Goal: Information Seeking & Learning: Check status

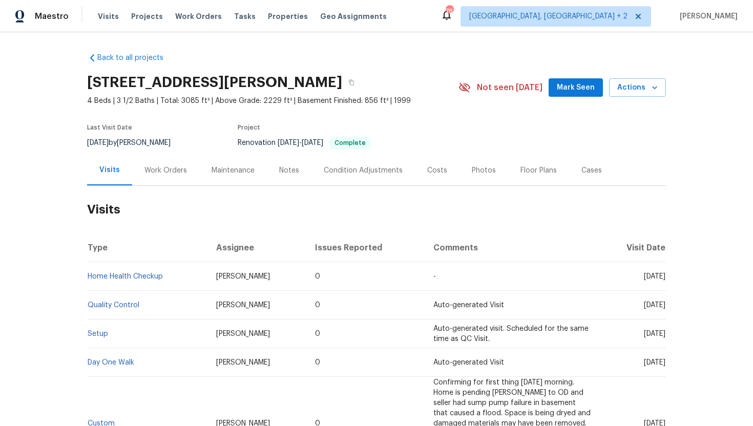
click at [162, 167] on div "Work Orders" at bounding box center [165, 170] width 43 height 10
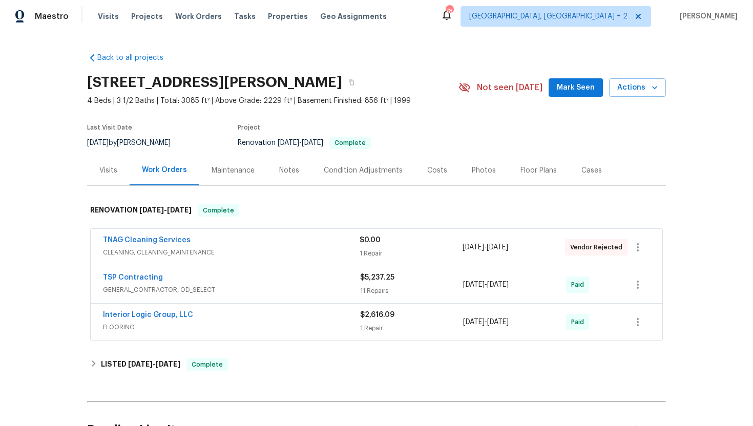
click at [250, 245] on div "TNAG Cleaning Services" at bounding box center [231, 241] width 257 height 12
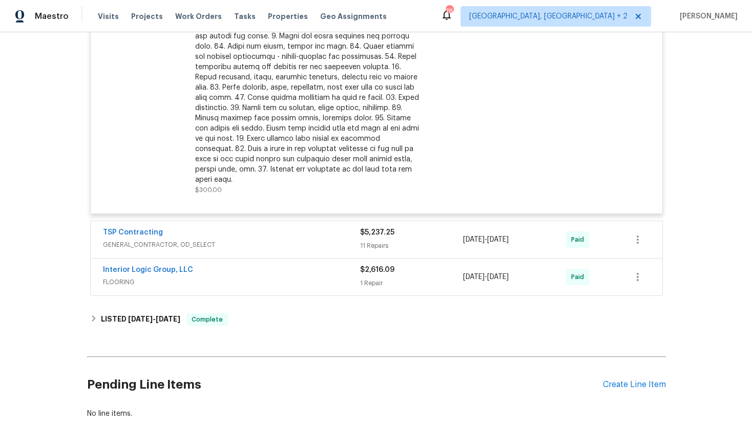
scroll to position [342, 0]
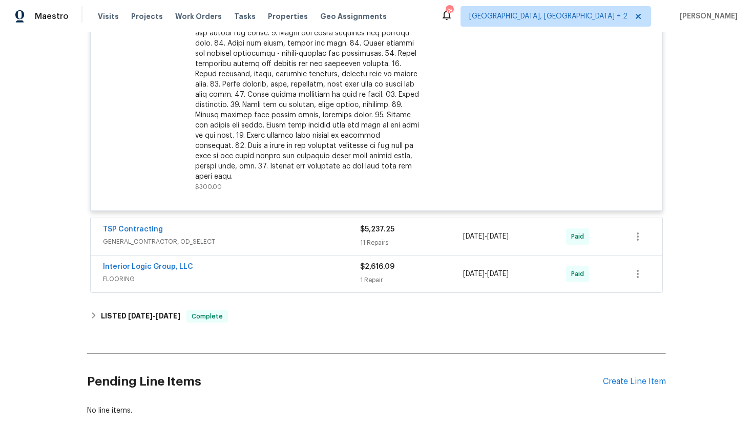
click at [250, 237] on span "GENERAL_CONTRACTOR, OD_SELECT" at bounding box center [231, 242] width 257 height 10
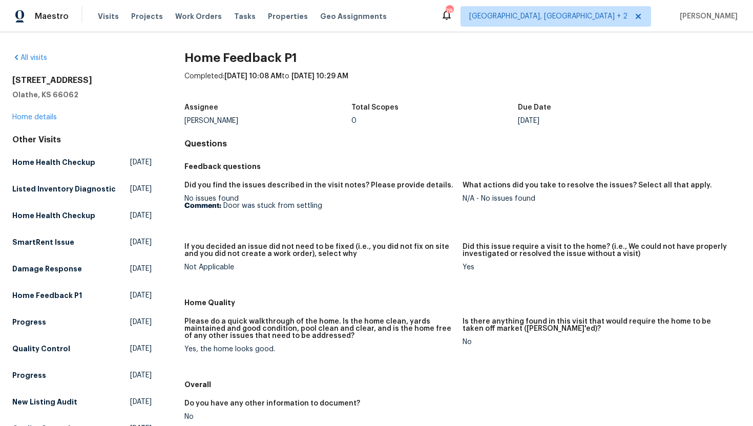
click at [326, 206] on p "Comment: Door was stuck from settling" at bounding box center [319, 205] width 270 height 7
drag, startPoint x: 325, startPoint y: 206, endPoint x: 221, endPoint y: 205, distance: 104.0
click at [221, 206] on p "Comment: Door was stuck from settling" at bounding box center [319, 205] width 270 height 7
copy p "Door was stuck from settling"
drag, startPoint x: 536, startPoint y: 201, endPoint x: 480, endPoint y: 200, distance: 55.3
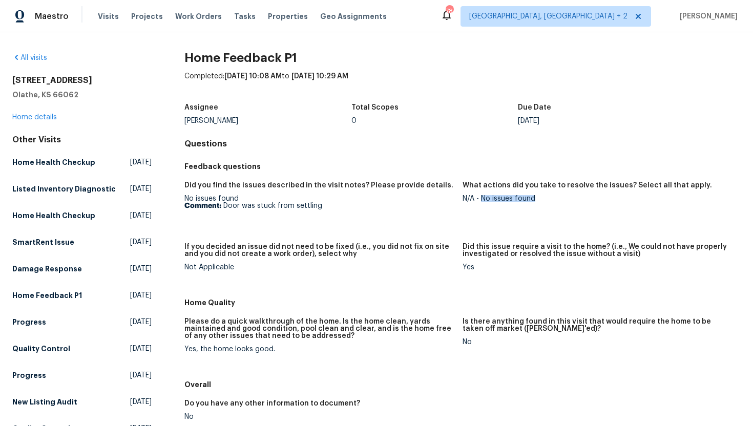
click at [480, 200] on div "N/A - No issues found" at bounding box center [598, 198] width 270 height 7
copy div "No issues found"
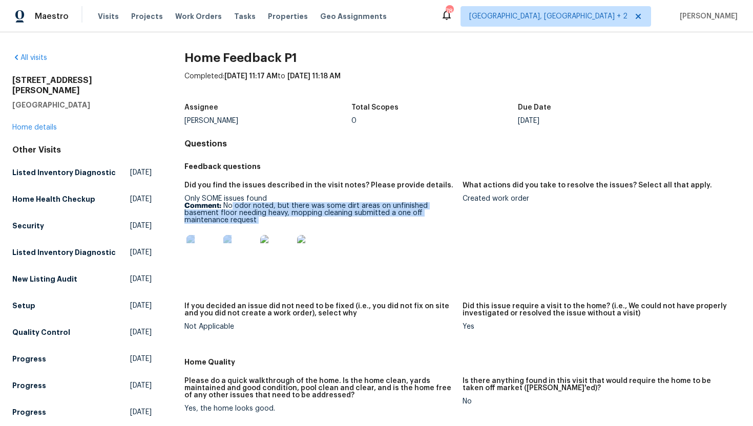
drag, startPoint x: 268, startPoint y: 226, endPoint x: 234, endPoint y: 206, distance: 39.9
click at [234, 206] on div "Only SOME issues found Comment: No odor noted, but there was some dirt areas on…" at bounding box center [319, 234] width 270 height 79
click at [304, 240] on img at bounding box center [313, 251] width 33 height 33
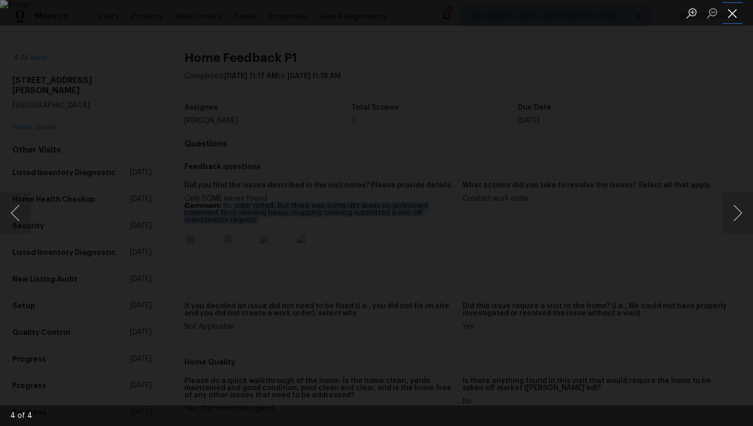
click at [740, 16] on button "Close lightbox" at bounding box center [732, 13] width 20 height 18
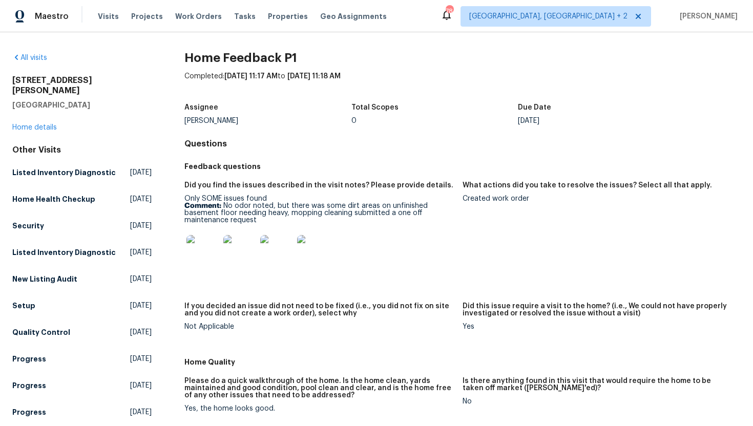
click at [421, 245] on div at bounding box center [319, 251] width 270 height 45
click at [31, 124] on link "Home details" at bounding box center [34, 127] width 45 height 7
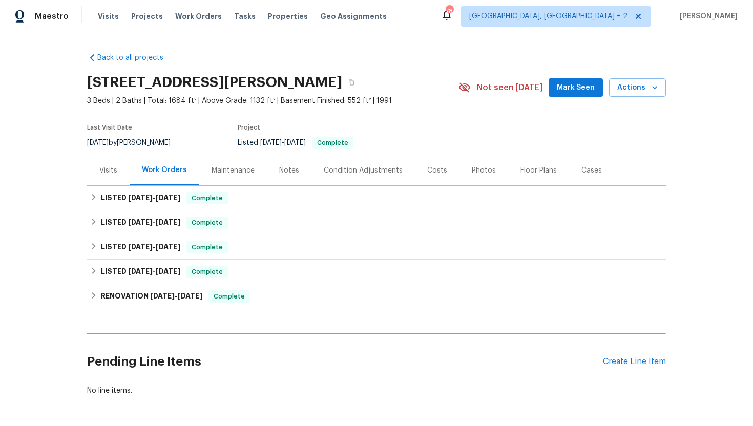
click at [107, 170] on div "Visits" at bounding box center [108, 170] width 18 height 10
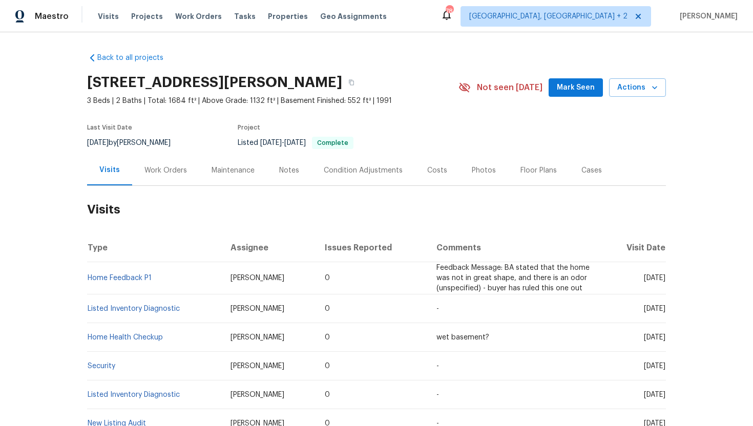
click at [129, 274] on td "Home Feedback P1" at bounding box center [154, 278] width 135 height 32
click at [132, 281] on link "Home Feedback P1" at bounding box center [120, 278] width 64 height 7
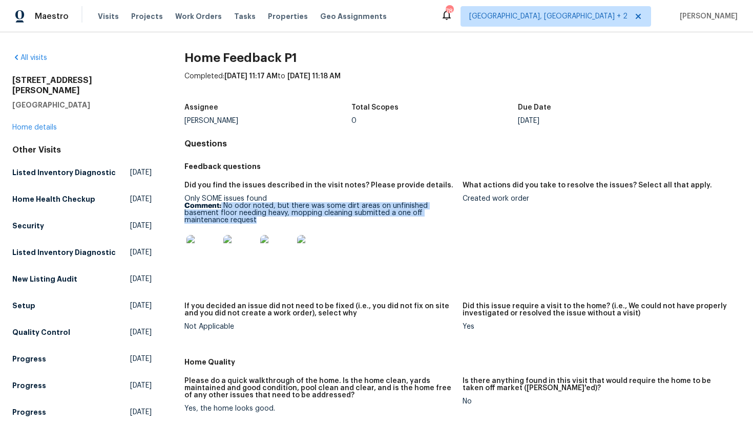
drag, startPoint x: 273, startPoint y: 220, endPoint x: 221, endPoint y: 207, distance: 53.3
click at [221, 207] on p "Comment: No odor noted, but there was some dirt areas on unfinished basement fl…" at bounding box center [319, 213] width 270 height 22
copy p "No odor noted, but there was some dirt areas on unfinished basement floor needi…"
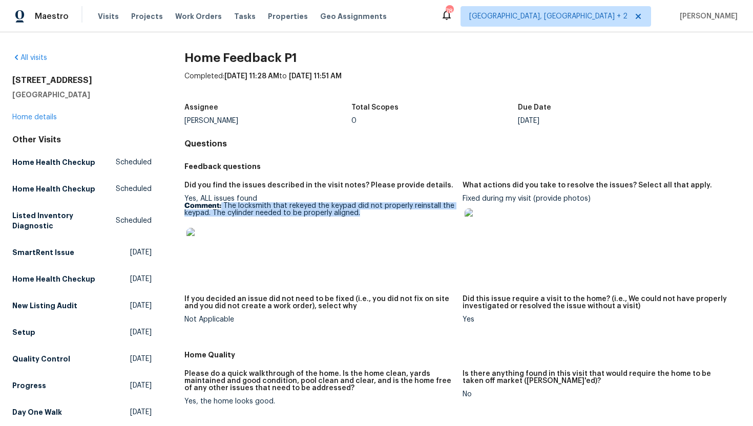
drag, startPoint x: 360, startPoint y: 213, endPoint x: 221, endPoint y: 202, distance: 139.7
click at [221, 203] on p "Comment: The locksmith that rekeyed the keypad did not properly reinstall the k…" at bounding box center [319, 209] width 270 height 14
copy p "The locksmith that rekeyed the keypad did not properly reinstall the keypad. Th…"
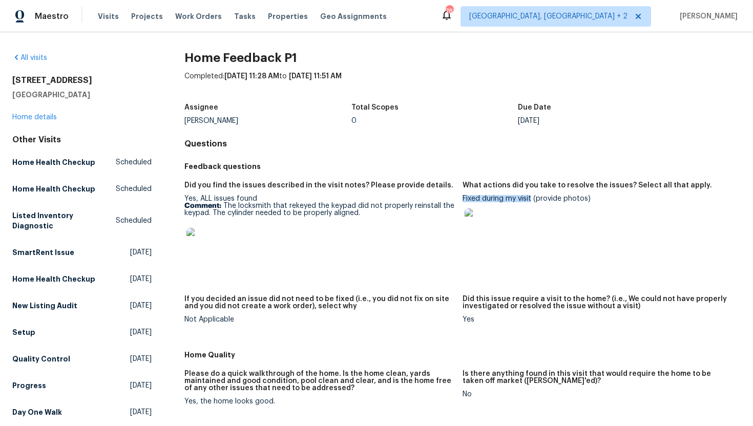
drag, startPoint x: 532, startPoint y: 200, endPoint x: 462, endPoint y: 200, distance: 69.7
click at [463, 200] on div "Fixed during my visit (provide photos)" at bounding box center [598, 221] width 270 height 52
copy div "Fixed during my visit"
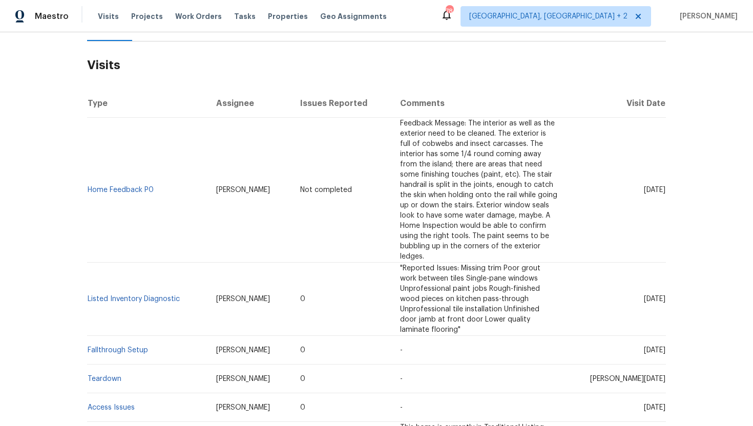
scroll to position [146, 0]
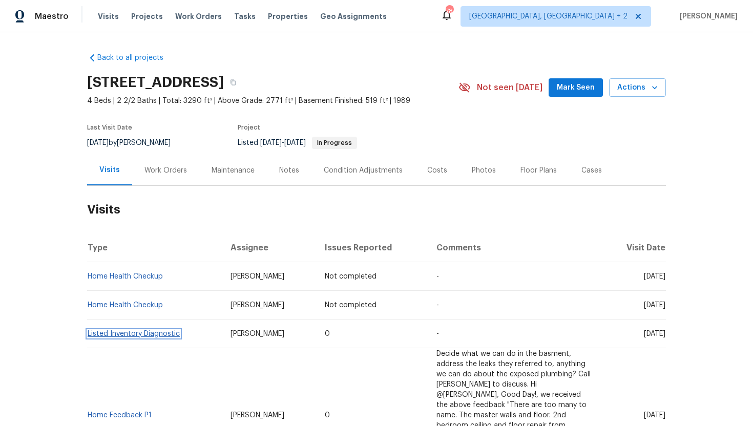
click at [123, 335] on link "Listed Inventory Diagnostic" at bounding box center [134, 333] width 92 height 7
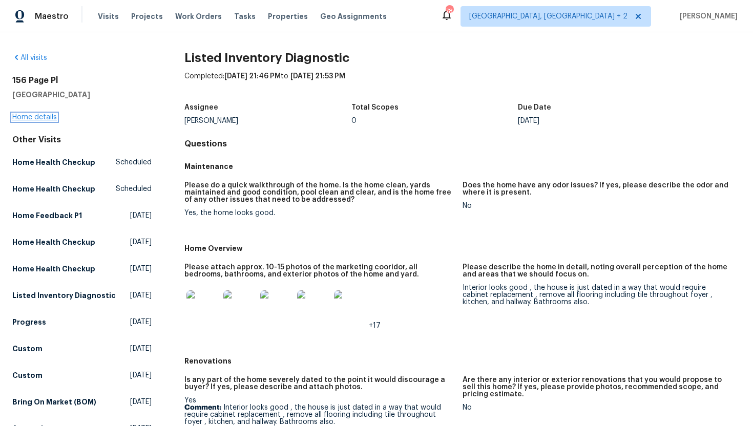
click at [45, 117] on link "Home details" at bounding box center [34, 117] width 45 height 7
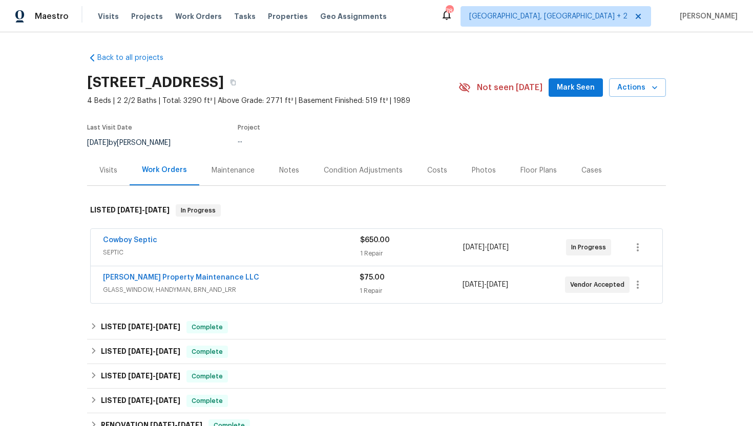
click at [257, 291] on span "GLASS_WINDOW, HANDYMAN, BRN_AND_LRR" at bounding box center [231, 290] width 257 height 10
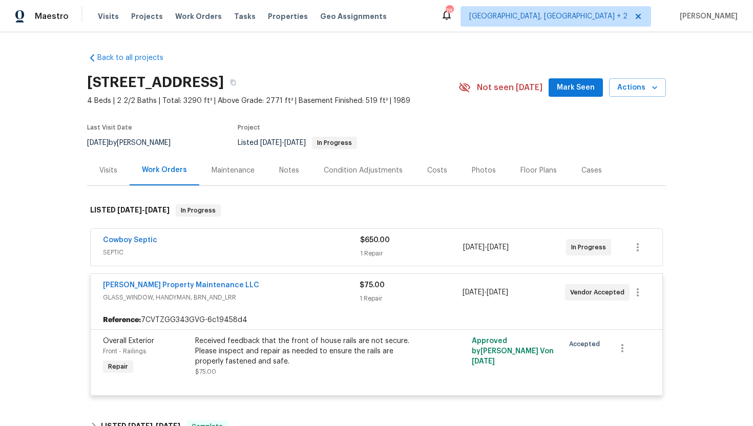
click at [270, 254] on span "SEPTIC" at bounding box center [231, 252] width 257 height 10
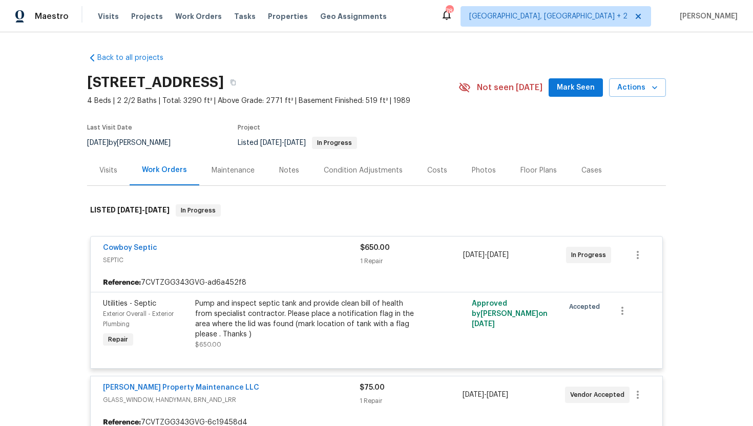
click at [111, 169] on div "Visits" at bounding box center [108, 170] width 18 height 10
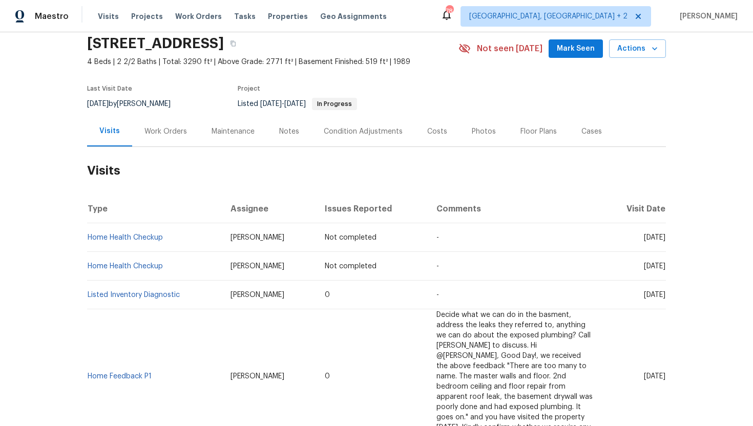
scroll to position [65, 0]
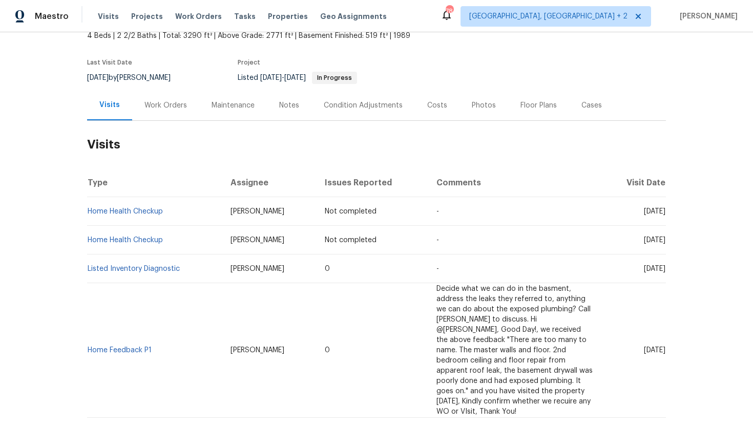
click at [139, 264] on td "Listed Inventory Diagnostic" at bounding box center [154, 269] width 135 height 29
click at [146, 273] on td "Listed Inventory Diagnostic" at bounding box center [154, 269] width 135 height 29
click at [146, 270] on link "Listed Inventory Diagnostic" at bounding box center [134, 268] width 92 height 7
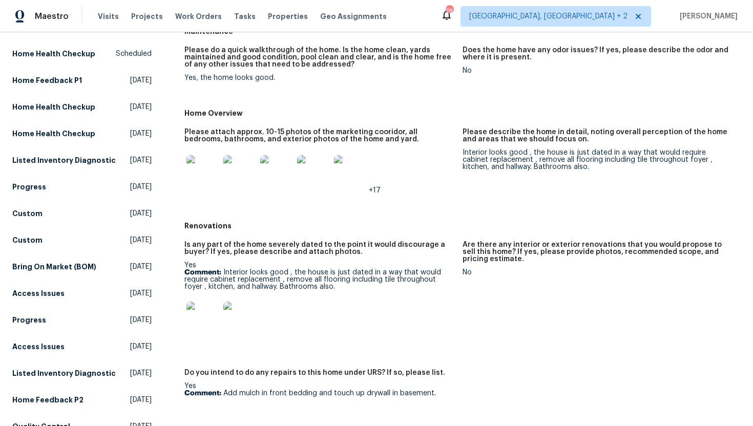
scroll to position [143, 0]
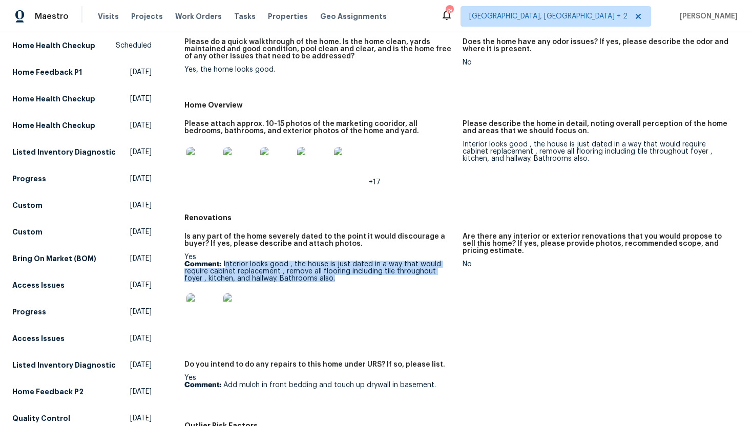
drag, startPoint x: 320, startPoint y: 281, endPoint x: 225, endPoint y: 265, distance: 96.2
click at [225, 265] on p "Comment: Interior looks good , the house is just dated in a way that would requ…" at bounding box center [319, 272] width 270 height 22
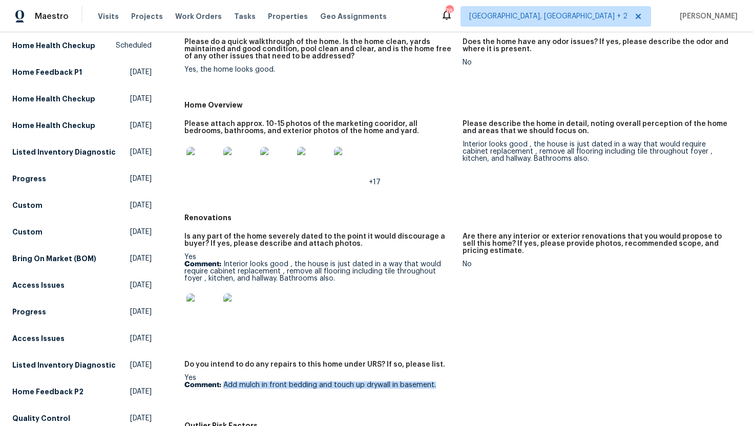
drag, startPoint x: 440, startPoint y: 385, endPoint x: 225, endPoint y: 384, distance: 215.1
click at [225, 384] on p "Comment: Add mulch in front bedding and touch up drywall in basement." at bounding box center [319, 385] width 270 height 7
copy p "Add mulch in front bedding and touch up drywall in basement."
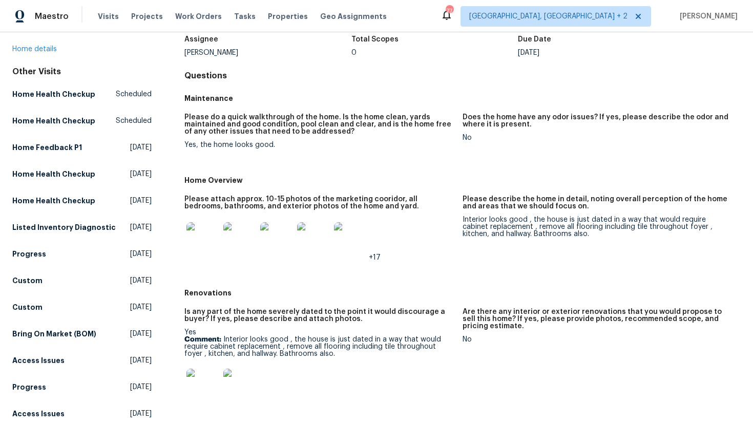
click at [318, 144] on div "Yes, the home looks good." at bounding box center [319, 144] width 270 height 7
drag, startPoint x: 287, startPoint y: 143, endPoint x: 198, endPoint y: 143, distance: 88.6
click at [198, 144] on div "Yes, the home looks good." at bounding box center [319, 144] width 270 height 7
copy div "the home looks good."
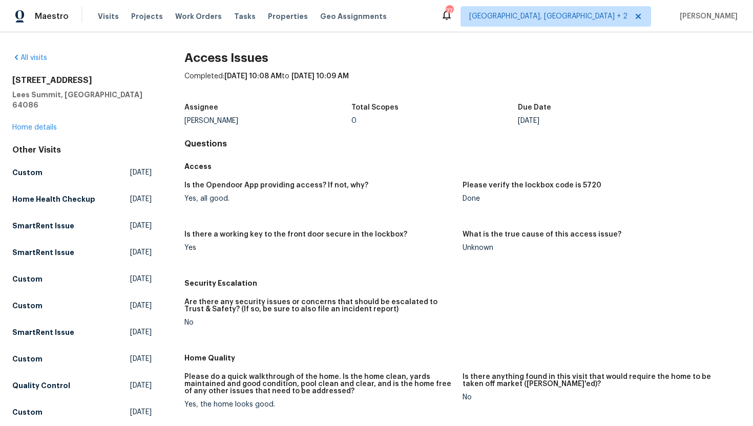
scroll to position [7, 0]
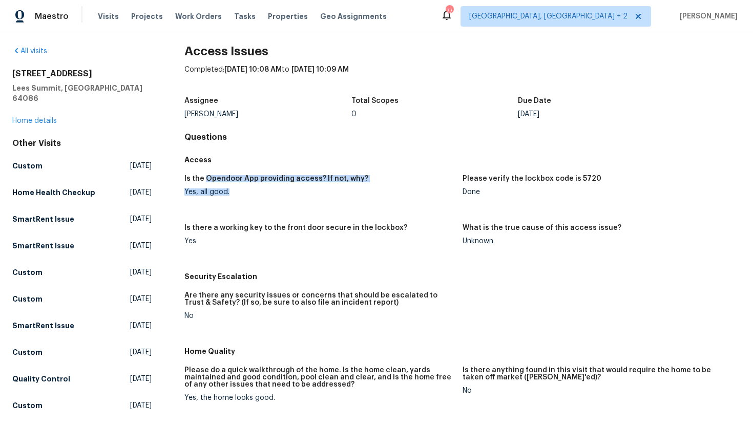
drag, startPoint x: 240, startPoint y: 195, endPoint x: 206, endPoint y: 179, distance: 37.6
click at [206, 178] on figure "Is the Opendoor App providing access? If not, why? Yes, all good." at bounding box center [323, 193] width 278 height 37
copy figure "Opendoor App providing access? If not, why? Yes, all good."
drag, startPoint x: 519, startPoint y: 179, endPoint x: 594, endPoint y: 180, distance: 74.3
click at [594, 180] on div "Please verify the lockbox code is 5720" at bounding box center [598, 181] width 270 height 13
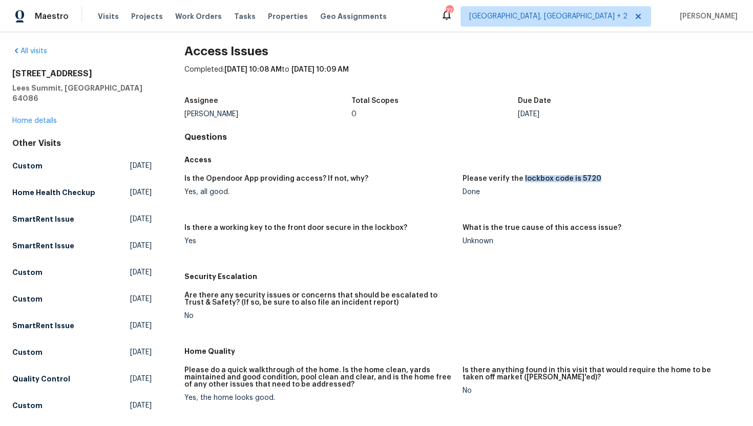
copy h5 "lockbox code is 5720"
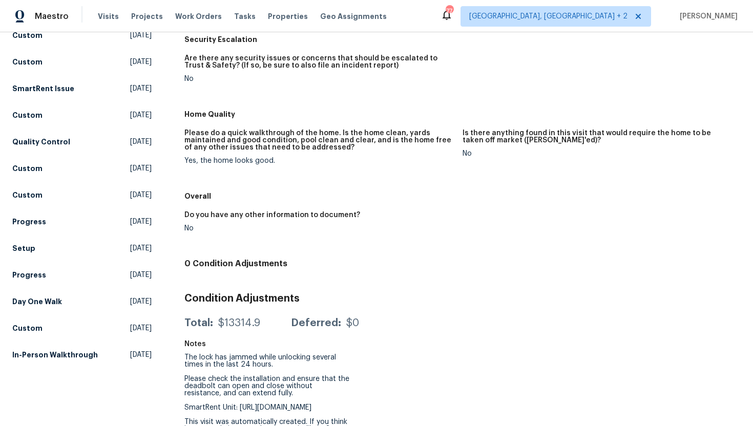
scroll to position [264, 0]
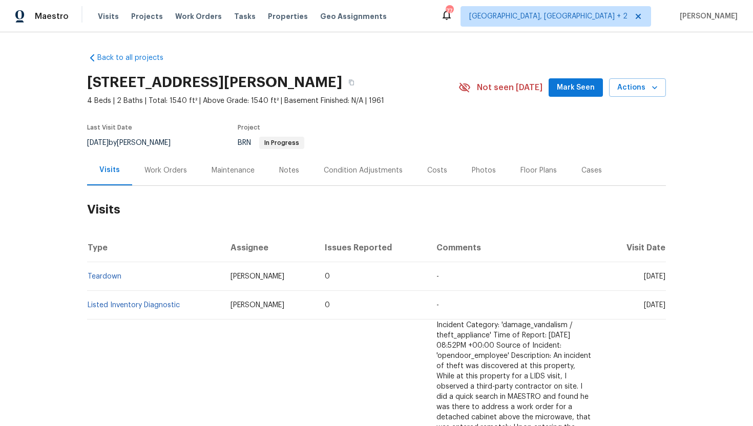
click at [175, 169] on div "Work Orders" at bounding box center [165, 170] width 43 height 10
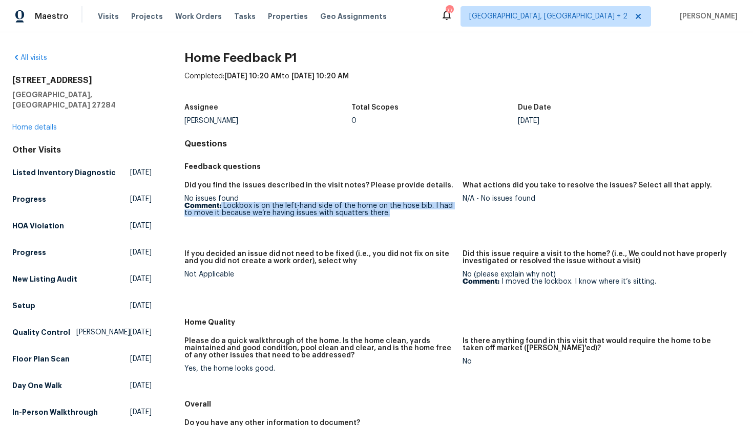
drag, startPoint x: 401, startPoint y: 213, endPoint x: 221, endPoint y: 207, distance: 179.9
click at [221, 207] on p "Comment: Lockbox is on the left-hand side of the home on the hose bib. I had to…" at bounding box center [319, 209] width 270 height 14
copy p "Lockbox is on the left-hand side of the home on the hose bib. I had to move it …"
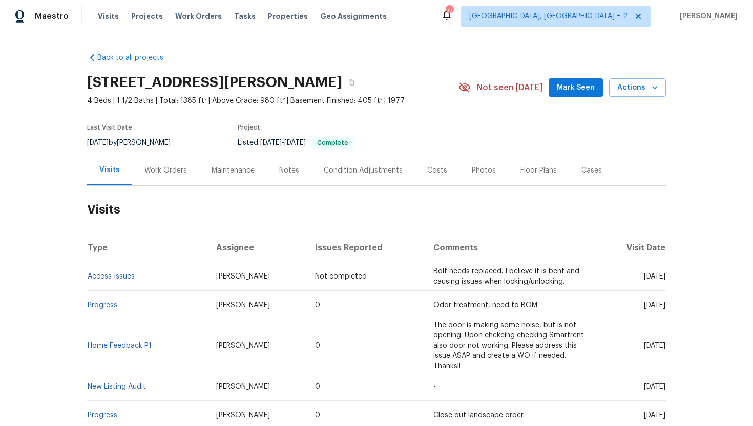
click at [181, 166] on div "Work Orders" at bounding box center [165, 170] width 43 height 10
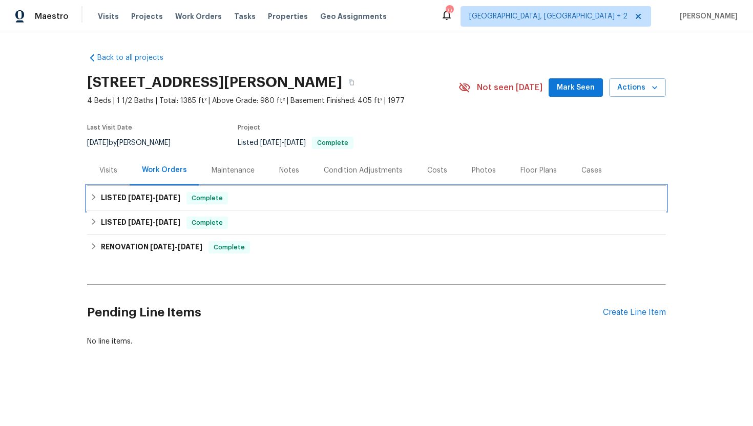
click at [195, 200] on span "Complete" at bounding box center [206, 198] width 39 height 10
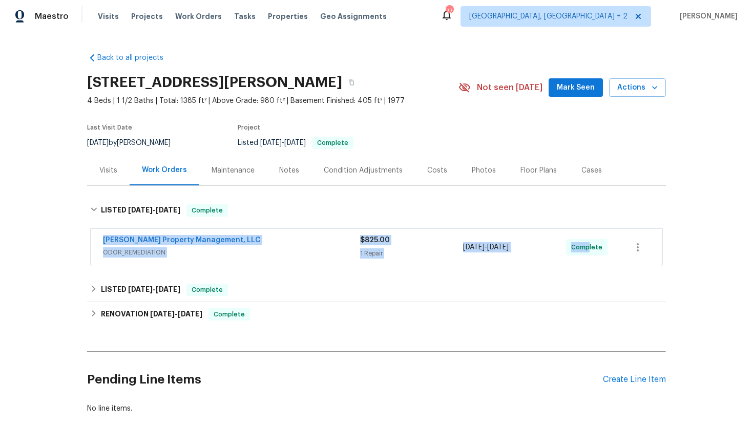
drag, startPoint x: 590, startPoint y: 247, endPoint x: 66, endPoint y: 239, distance: 524.1
click at [66, 239] on div "Back to all projects [STREET_ADDRESS][PERSON_NAME] 4 Beds | 1 1/2 Baths | Total…" at bounding box center [376, 229] width 753 height 394
copy div "[PERSON_NAME] Property Management, LLC ODOR_REMEDIATION $825.00 1 Repair [DATE]…"
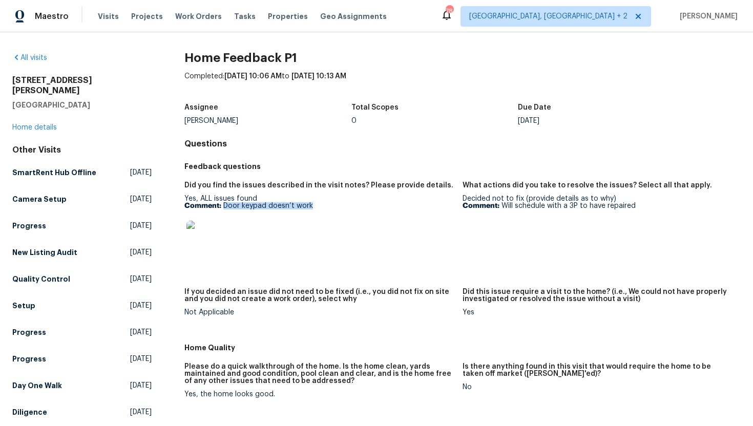
drag, startPoint x: 319, startPoint y: 208, endPoint x: 224, endPoint y: 208, distance: 94.8
click at [224, 208] on p "Comment: Door keypad doesn’t work" at bounding box center [319, 205] width 270 height 7
click at [50, 124] on link "Home details" at bounding box center [34, 127] width 45 height 7
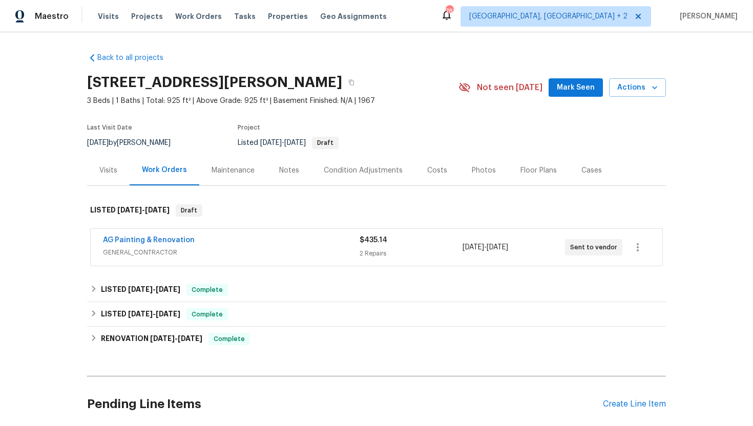
click at [239, 257] on span "GENERAL_CONTRACTOR" at bounding box center [231, 252] width 257 height 10
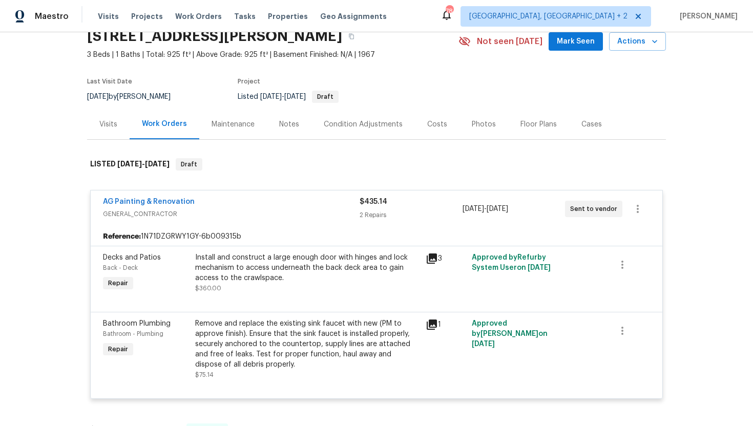
scroll to position [48, 0]
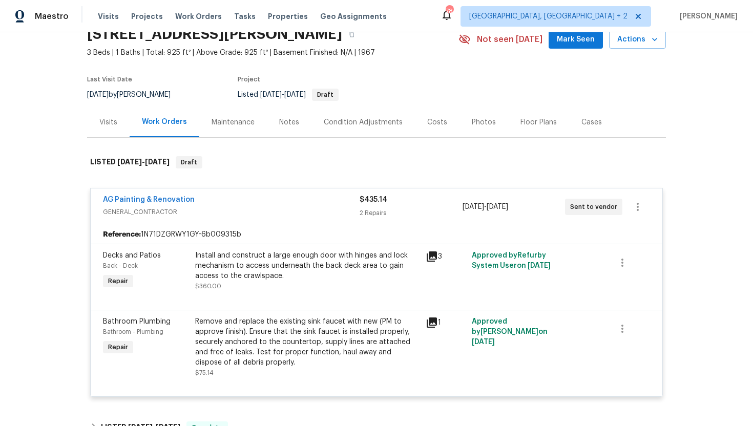
click at [431, 252] on icon at bounding box center [432, 257] width 10 height 10
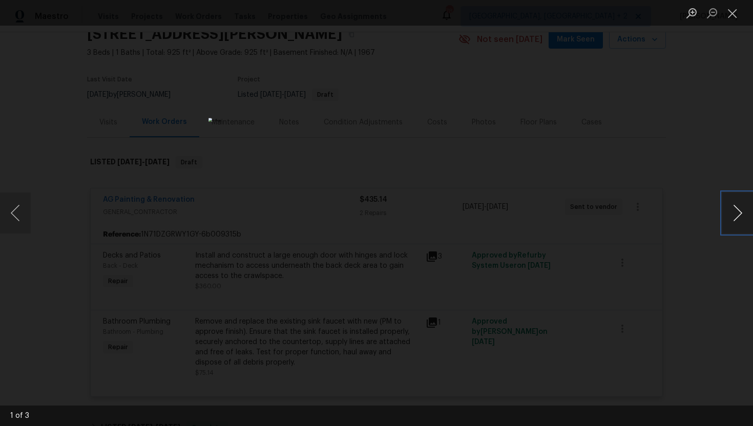
click at [745, 215] on button "Next image" at bounding box center [737, 213] width 31 height 41
click at [735, 137] on div "Lightbox" at bounding box center [376, 213] width 753 height 426
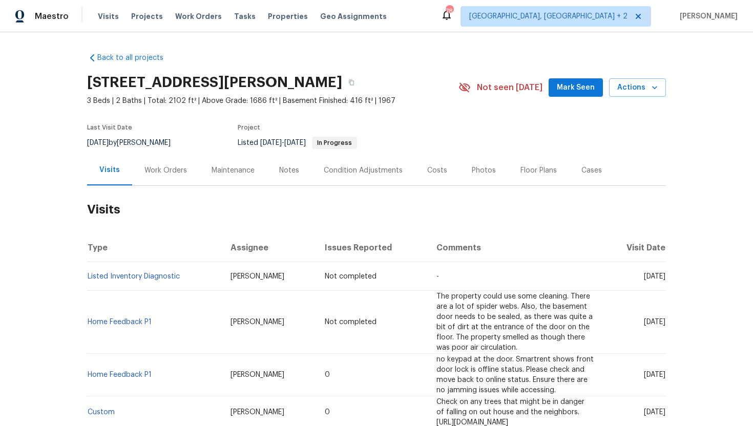
scroll to position [84, 0]
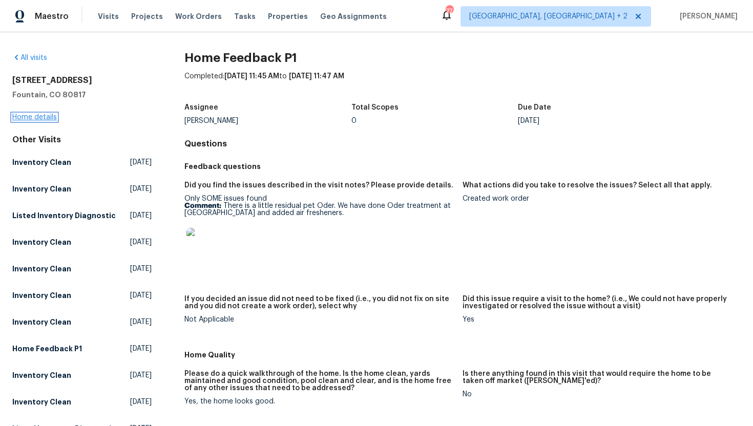
click at [46, 115] on link "Home details" at bounding box center [34, 117] width 45 height 7
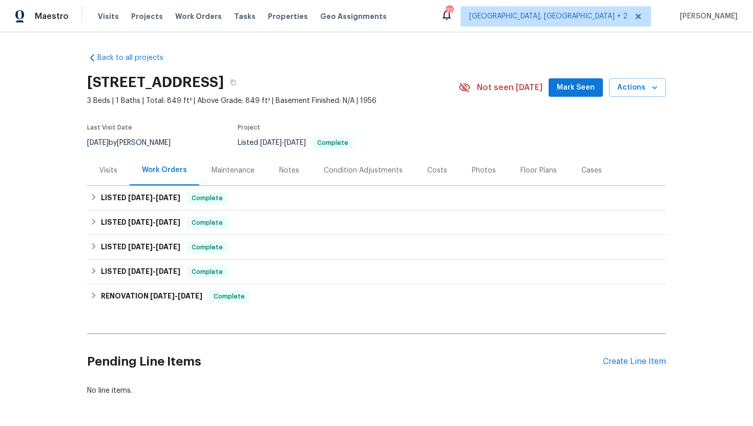
click at [118, 173] on div "Visits" at bounding box center [108, 170] width 43 height 30
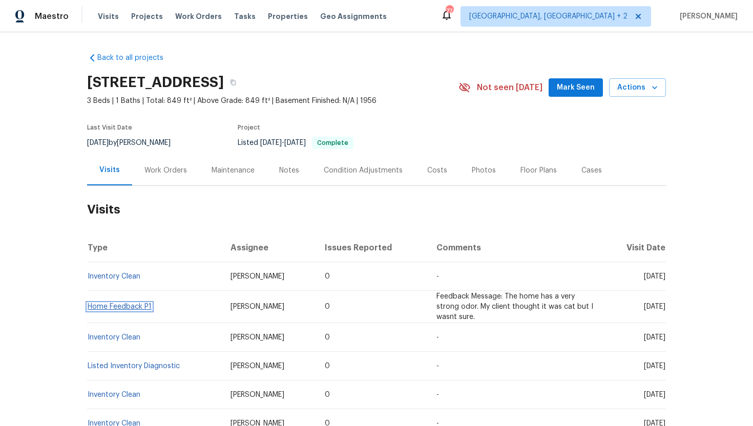
click at [141, 306] on link "Home Feedback P1" at bounding box center [120, 306] width 64 height 7
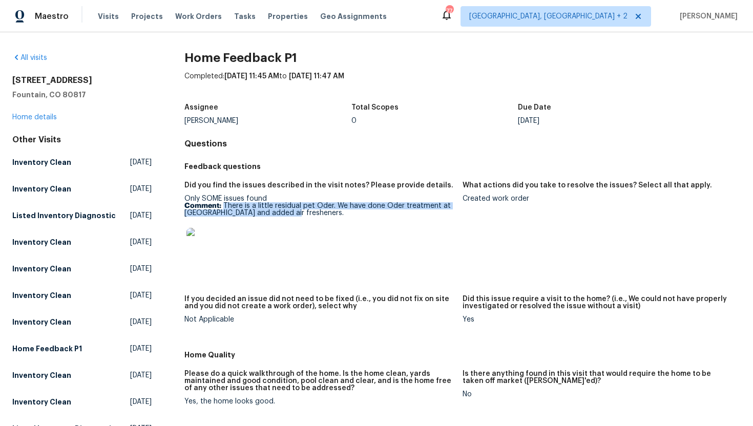
drag, startPoint x: 295, startPoint y: 216, endPoint x: 223, endPoint y: 206, distance: 72.8
click at [223, 206] on p "Comment: There is a little residual pet Oder. We have done Oder treatment at [G…" at bounding box center [319, 209] width 270 height 14
copy p "There is a little residual pet Oder. We have done Oder treatment at [GEOGRAPHIC…"
drag, startPoint x: 519, startPoint y: 200, endPoint x: 463, endPoint y: 200, distance: 55.8
click at [463, 200] on div "Created work order" at bounding box center [598, 198] width 270 height 7
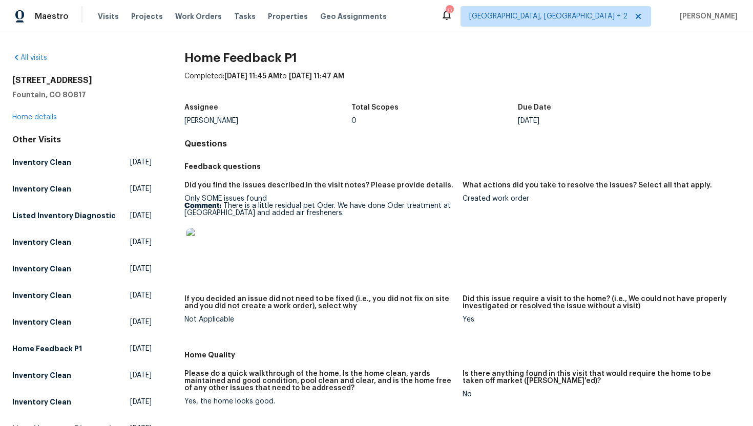
click at [502, 207] on figure "What actions did you take to resolve the issues? Select all that apply. Created…" at bounding box center [602, 232] width 278 height 101
drag, startPoint x: 534, startPoint y: 198, endPoint x: 463, endPoint y: 201, distance: 71.2
click at [463, 201] on div "Created work order" at bounding box center [598, 198] width 270 height 7
copy div "Created work order"
